Goal: Task Accomplishment & Management: Complete application form

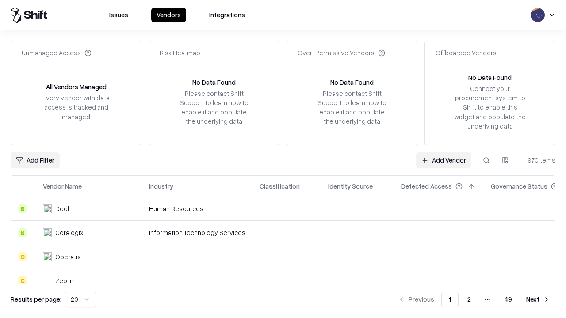
click at [443, 160] on link "Add Vendor" at bounding box center [443, 160] width 55 height 16
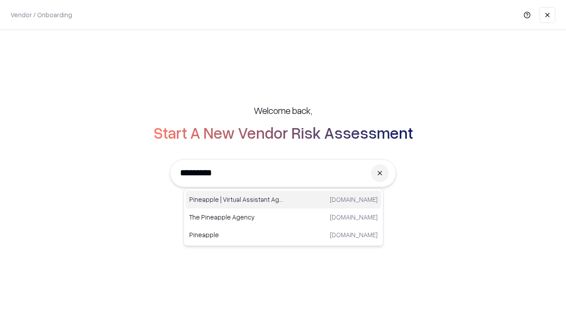
click at [283, 200] on div "Pineapple | Virtual Assistant Agency trypineapple.com" at bounding box center [283, 200] width 195 height 18
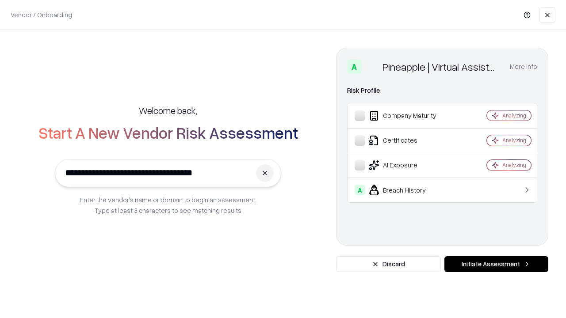
type input "**********"
click at [496, 264] on button "Initiate Assessment" at bounding box center [496, 264] width 104 height 16
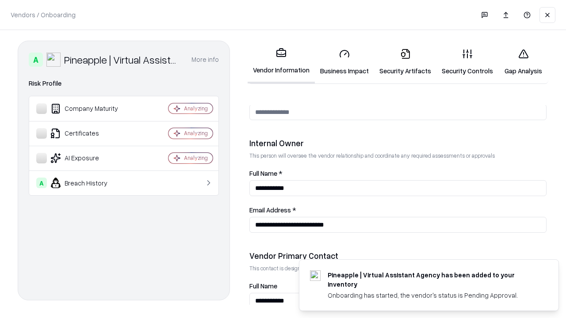
scroll to position [458, 0]
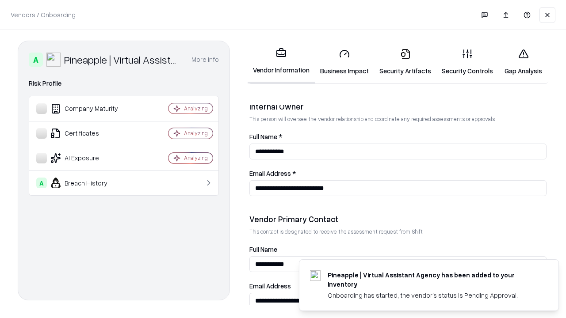
click at [344, 62] on link "Business Impact" at bounding box center [344, 62] width 59 height 41
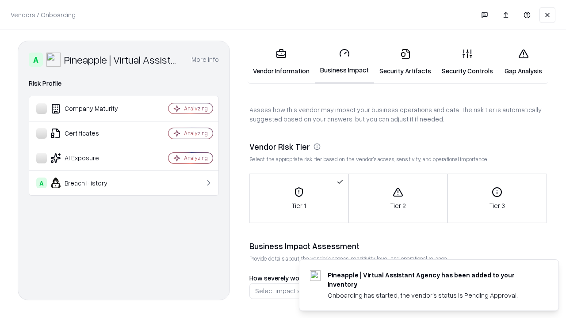
click at [405, 62] on link "Security Artifacts" at bounding box center [405, 62] width 62 height 41
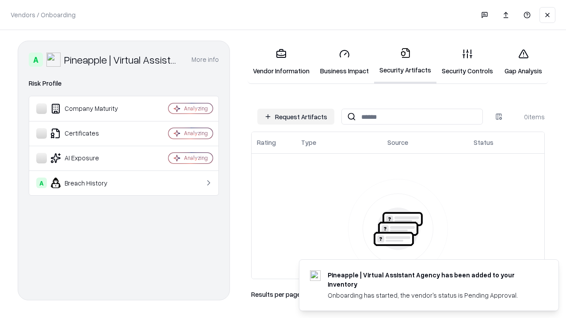
click at [296, 117] on button "Request Artifacts" at bounding box center [295, 117] width 77 height 16
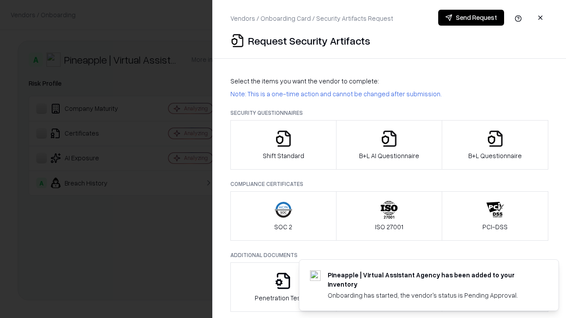
click at [283, 145] on icon "button" at bounding box center [283, 139] width 18 height 18
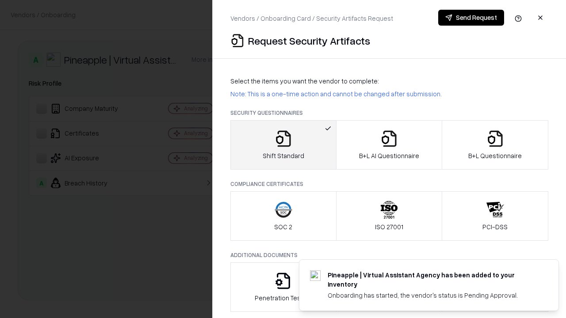
click at [471, 18] on button "Send Request" at bounding box center [471, 18] width 66 height 16
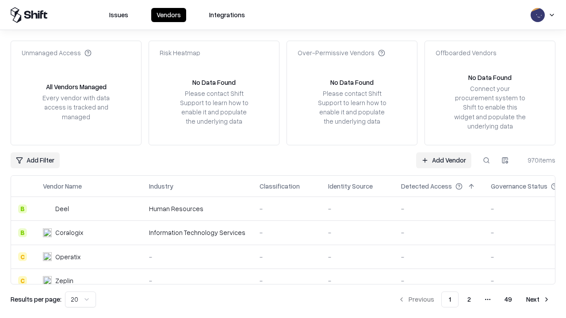
click at [486, 160] on button at bounding box center [486, 160] width 16 height 16
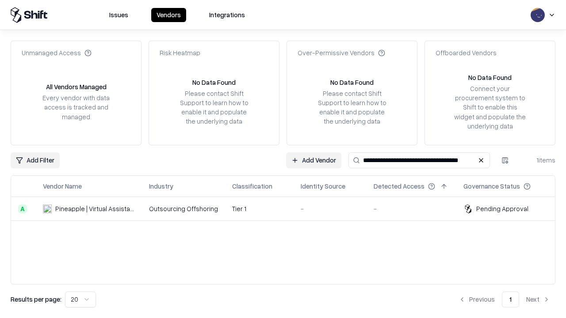
type input "**********"
click at [288, 209] on td "Tier 1" at bounding box center [259, 209] width 68 height 24
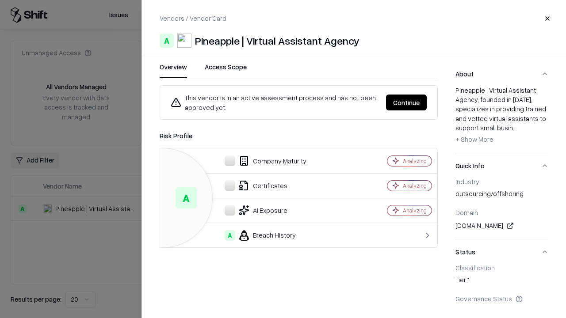
click at [406, 103] on button "Continue" at bounding box center [406, 103] width 41 height 16
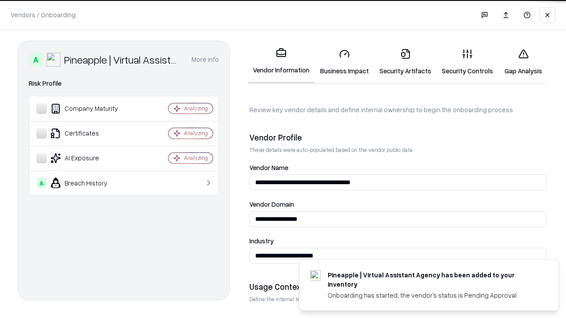
click at [405, 62] on link "Security Artifacts" at bounding box center [405, 62] width 62 height 41
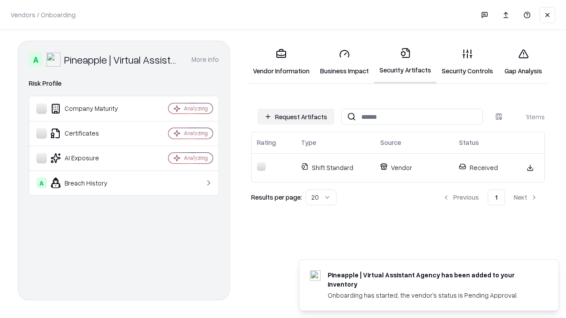
click at [467, 62] on link "Security Controls" at bounding box center [467, 62] width 62 height 41
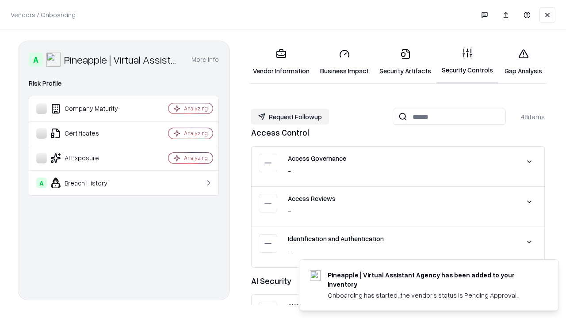
click at [290, 117] on button "Request Followup" at bounding box center [290, 117] width 78 height 16
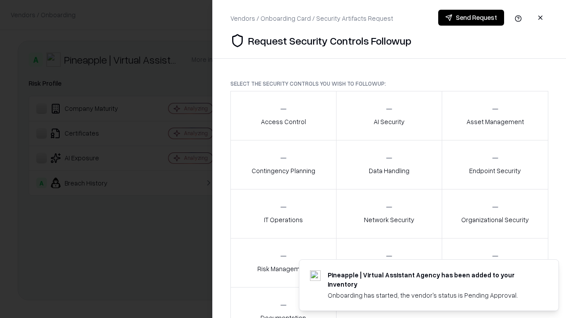
click at [283, 116] on div "Access Control" at bounding box center [283, 116] width 45 height 22
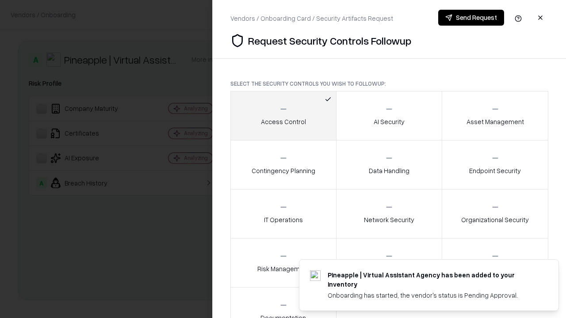
click at [471, 18] on button "Send Request" at bounding box center [471, 18] width 66 height 16
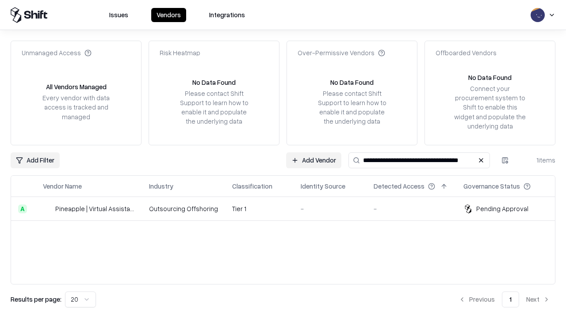
type input "**********"
click at [288, 209] on td "Tier 1" at bounding box center [259, 209] width 68 height 24
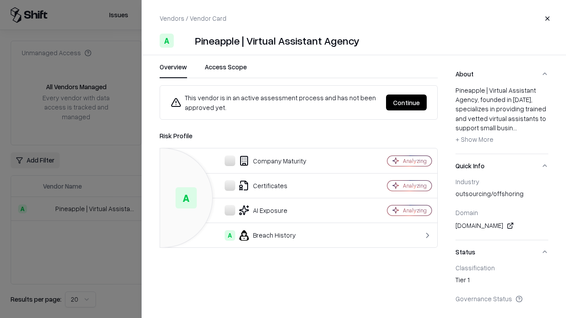
click at [406, 103] on button "Continue" at bounding box center [406, 103] width 41 height 16
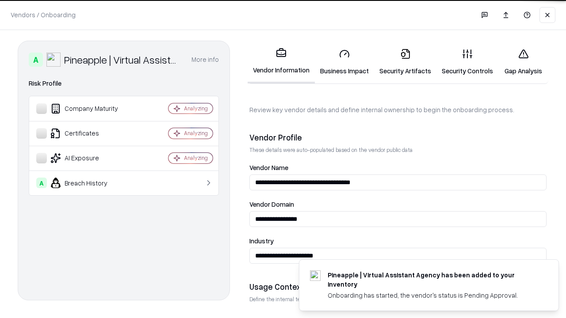
click at [523, 62] on link "Gap Analysis" at bounding box center [523, 62] width 50 height 41
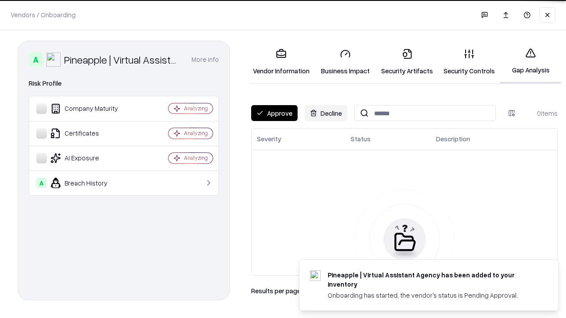
click at [274, 113] on button "Approve" at bounding box center [274, 113] width 46 height 16
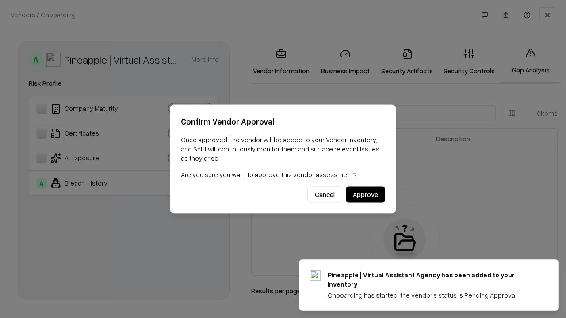
click at [365, 194] on button "Approve" at bounding box center [365, 195] width 39 height 16
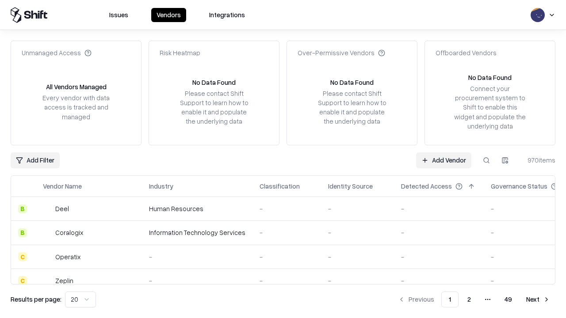
type input "**********"
click at [443, 160] on link "Add Vendor" at bounding box center [443, 160] width 55 height 16
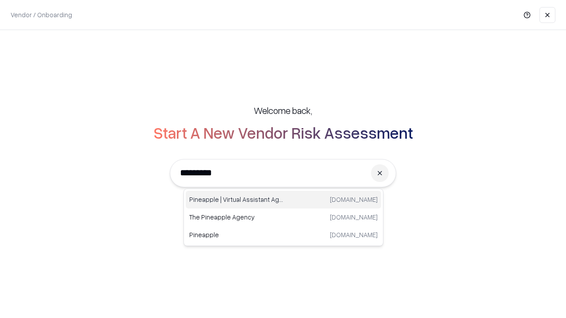
click at [283, 200] on div "Pineapple | Virtual Assistant Agency [DOMAIN_NAME]" at bounding box center [283, 200] width 195 height 18
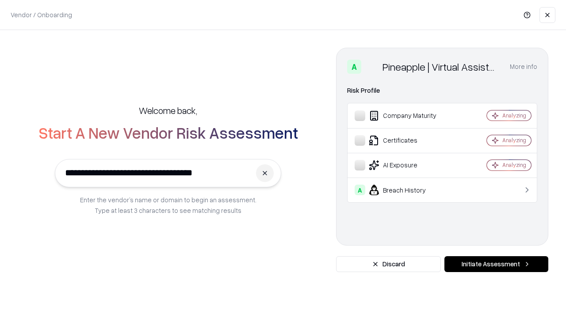
type input "**********"
click at [496, 264] on button "Initiate Assessment" at bounding box center [496, 264] width 104 height 16
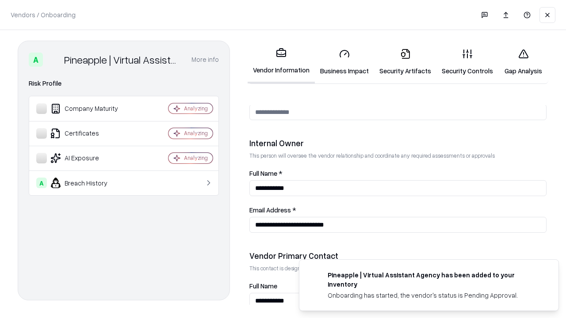
scroll to position [458, 0]
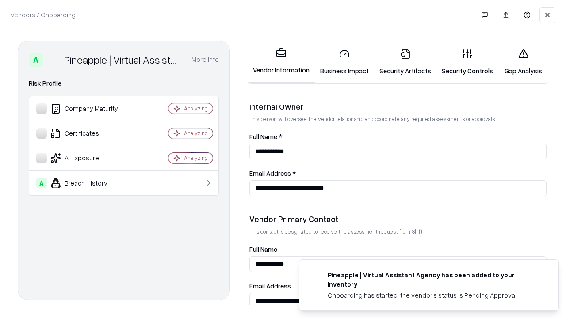
click at [523, 62] on link "Gap Analysis" at bounding box center [523, 62] width 50 height 41
